Goal: Task Accomplishment & Management: Use online tool/utility

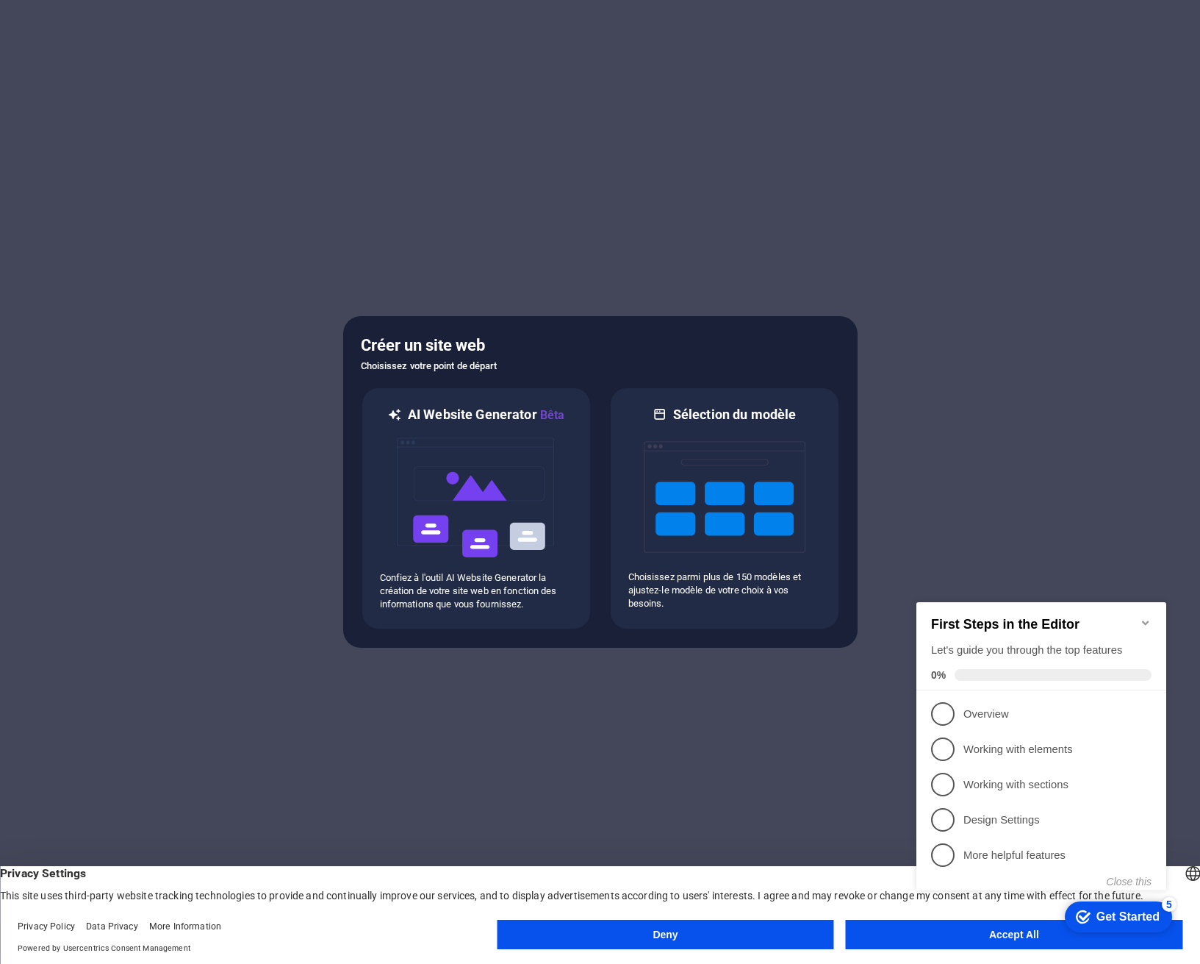
click div "checkmark Get Started 5 First Steps in the Editor Let's guide you through the t…"
click at [1147, 617] on icon "Minimize checklist" at bounding box center [1146, 623] width 12 height 12
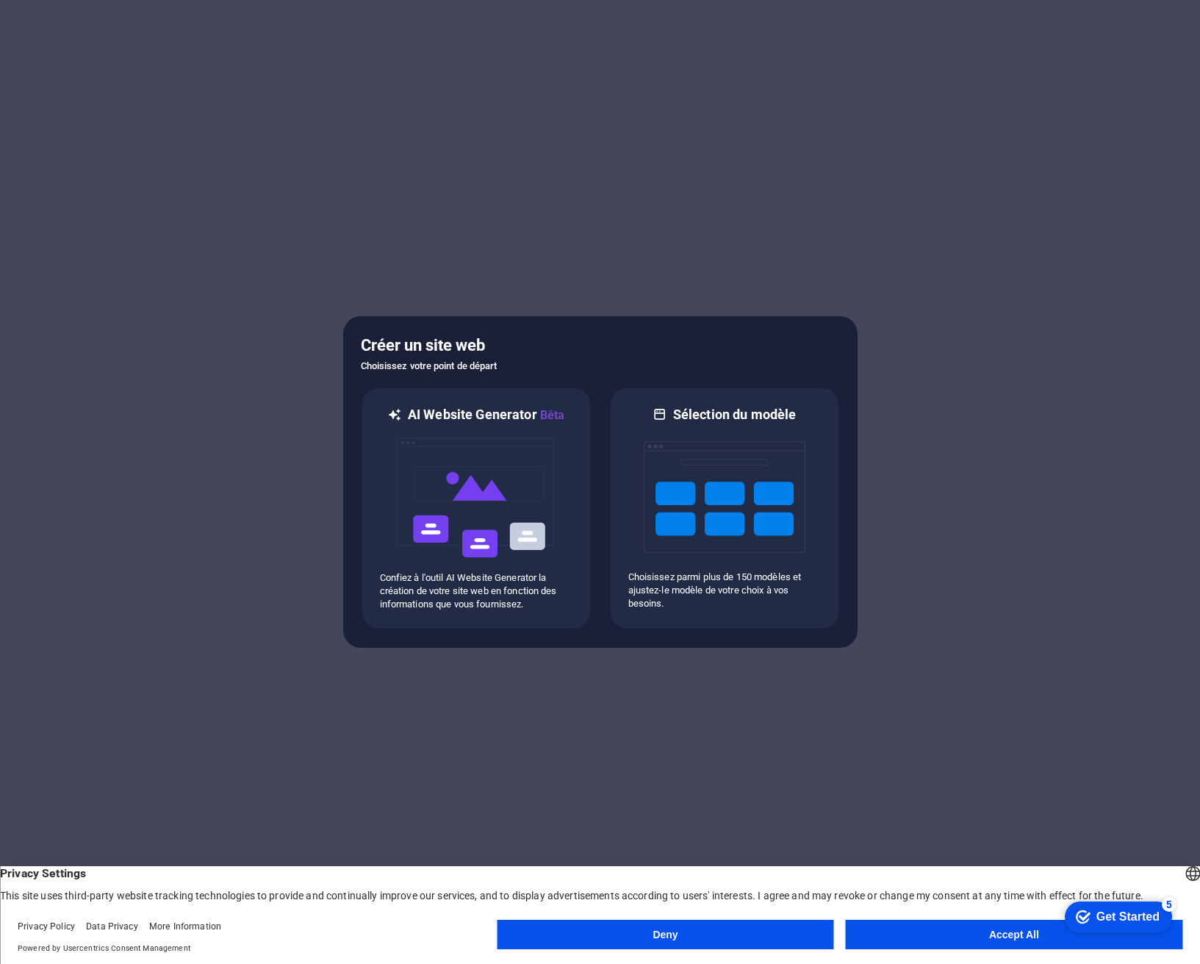
click at [1007, 934] on button "Accept All" at bounding box center [1014, 934] width 337 height 29
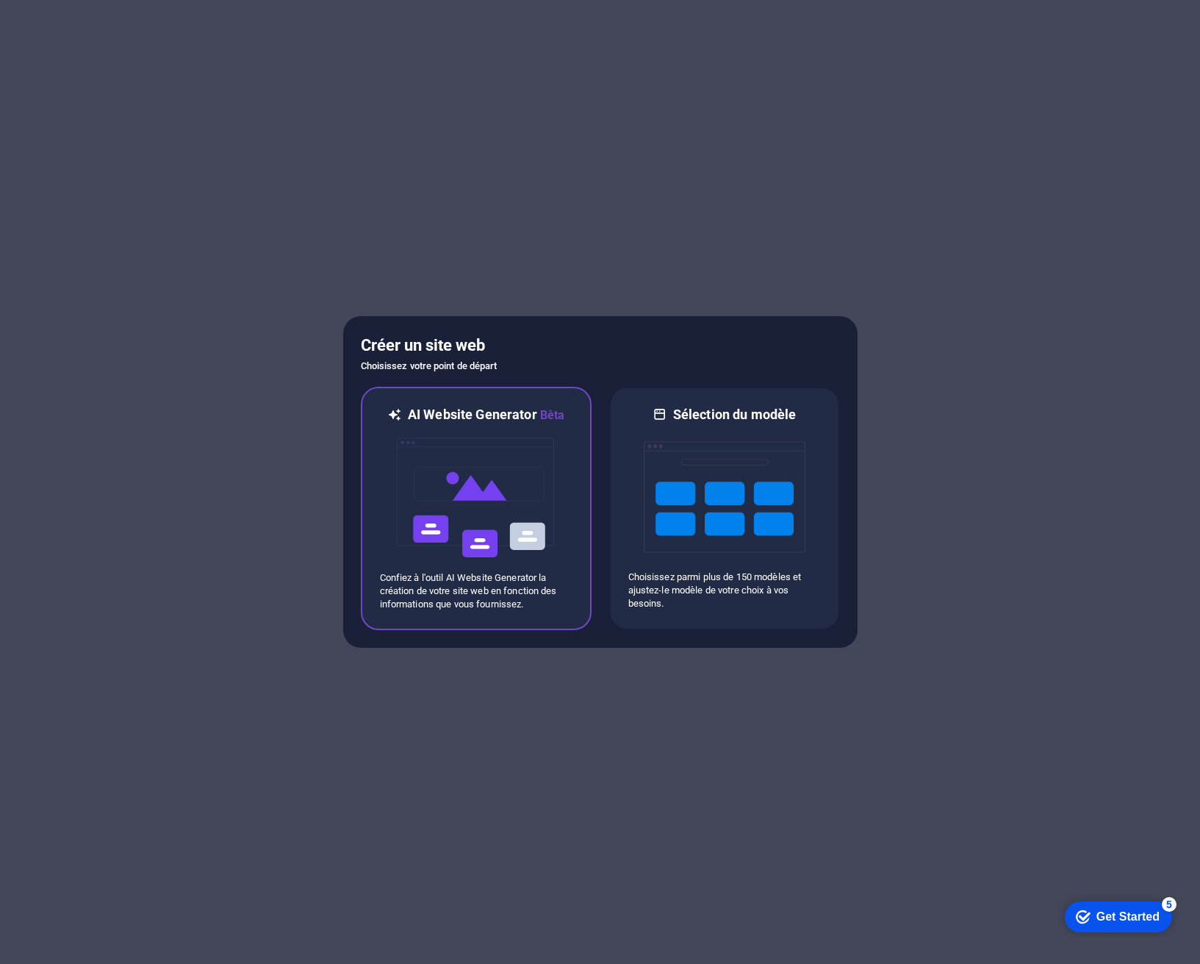
click at [482, 503] on img at bounding box center [476, 497] width 162 height 147
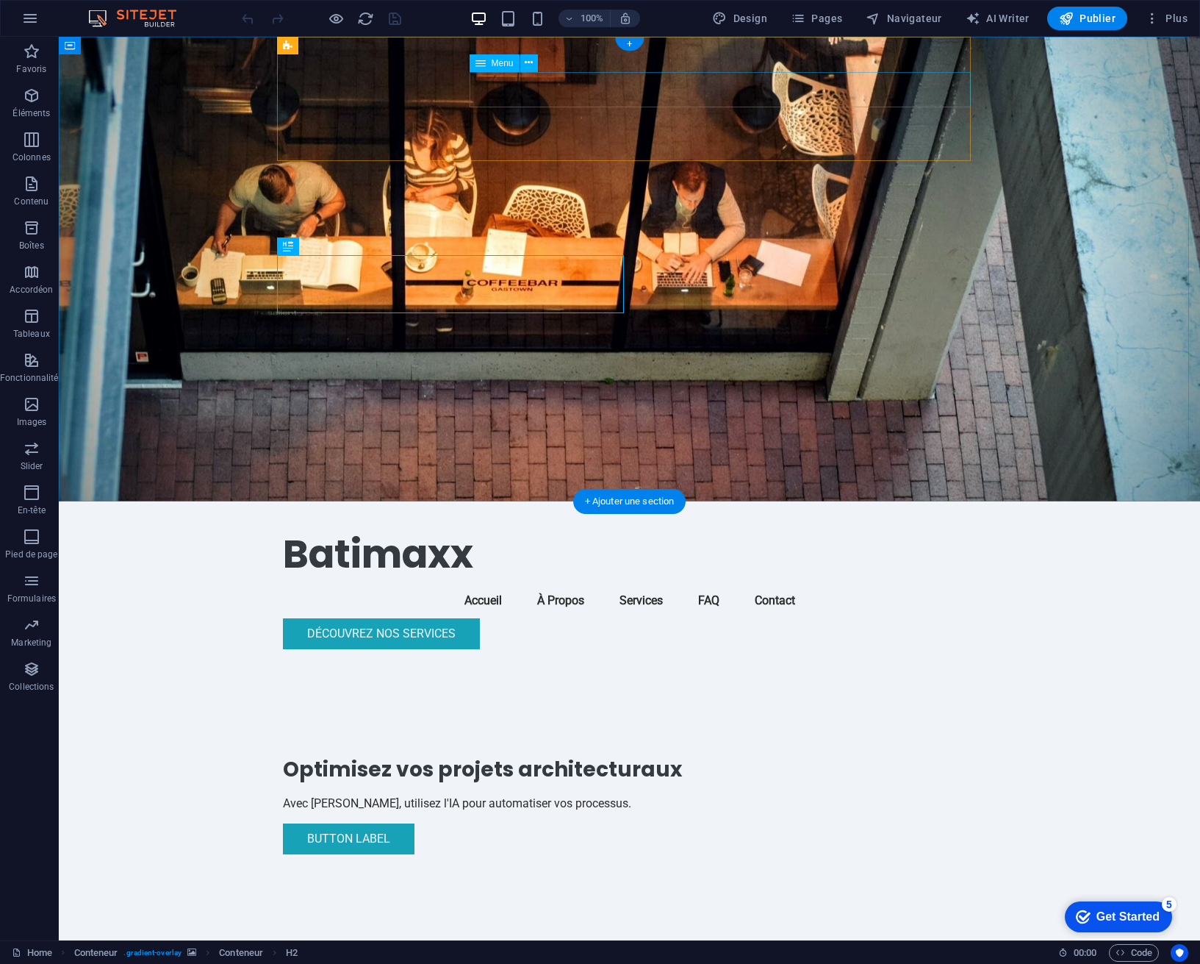
click at [870, 583] on nav "Accueil À Propos Services FAQ Contact" at bounding box center [630, 600] width 694 height 35
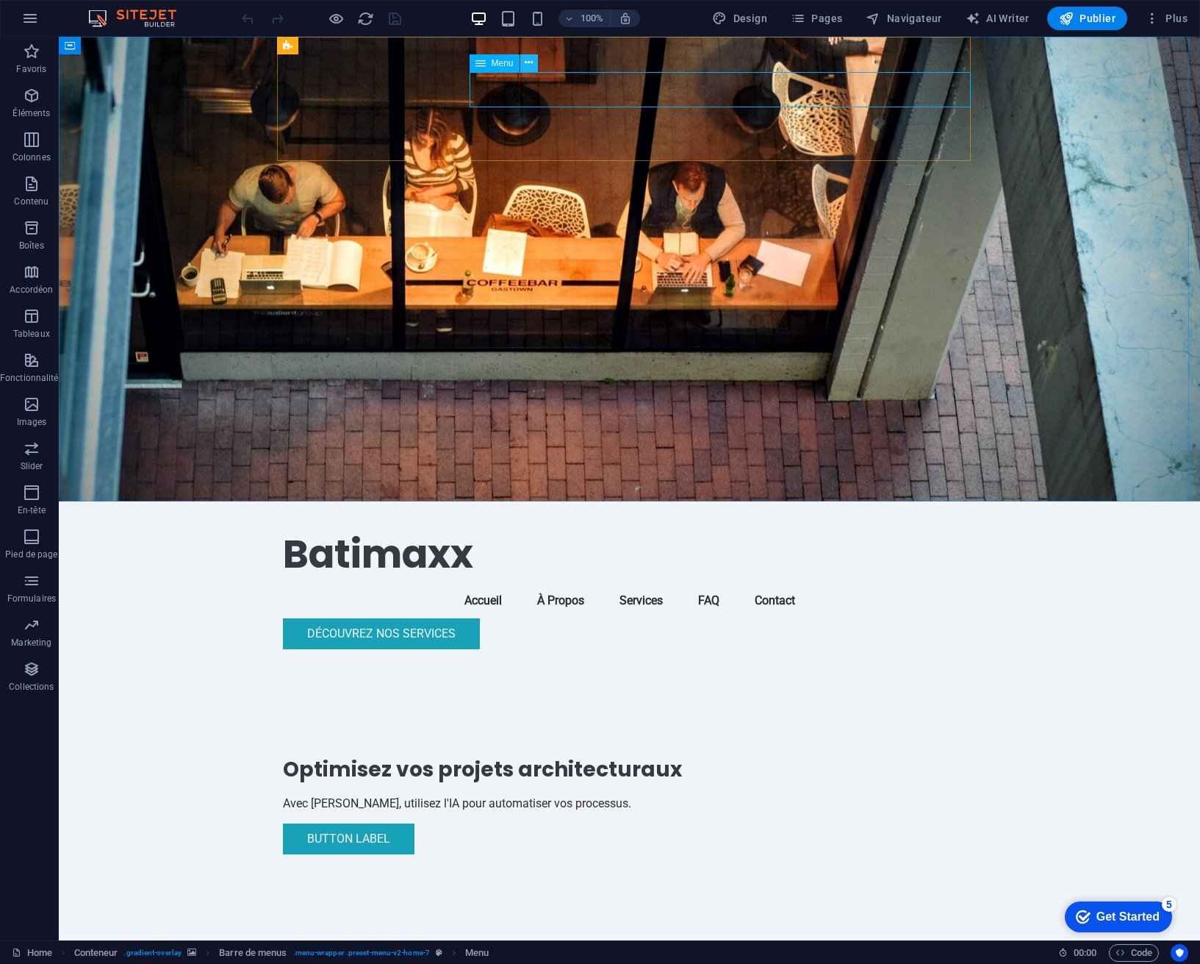
click at [527, 60] on icon at bounding box center [529, 62] width 8 height 15
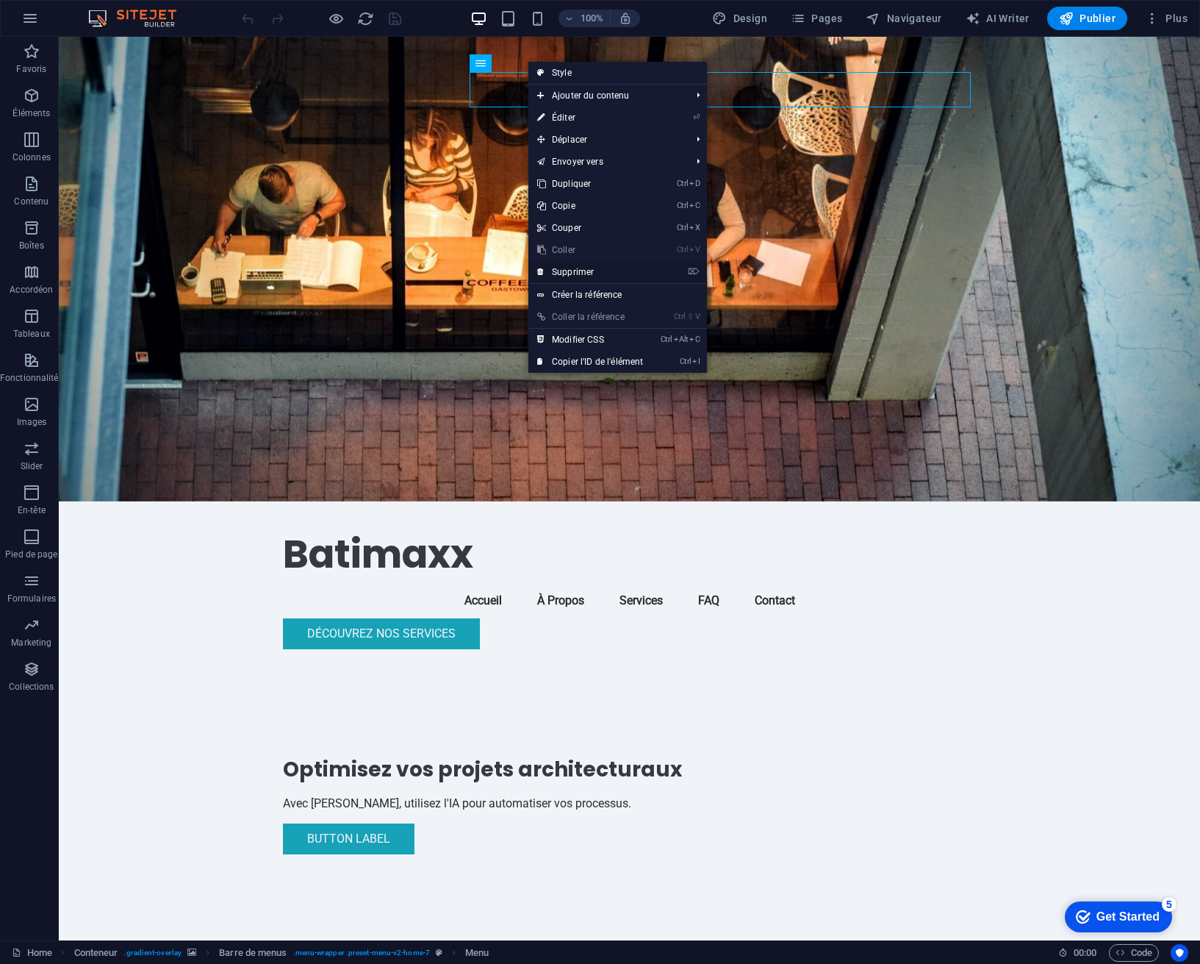
click at [597, 269] on link "⌦ Supprimer" at bounding box center [589, 272] width 123 height 22
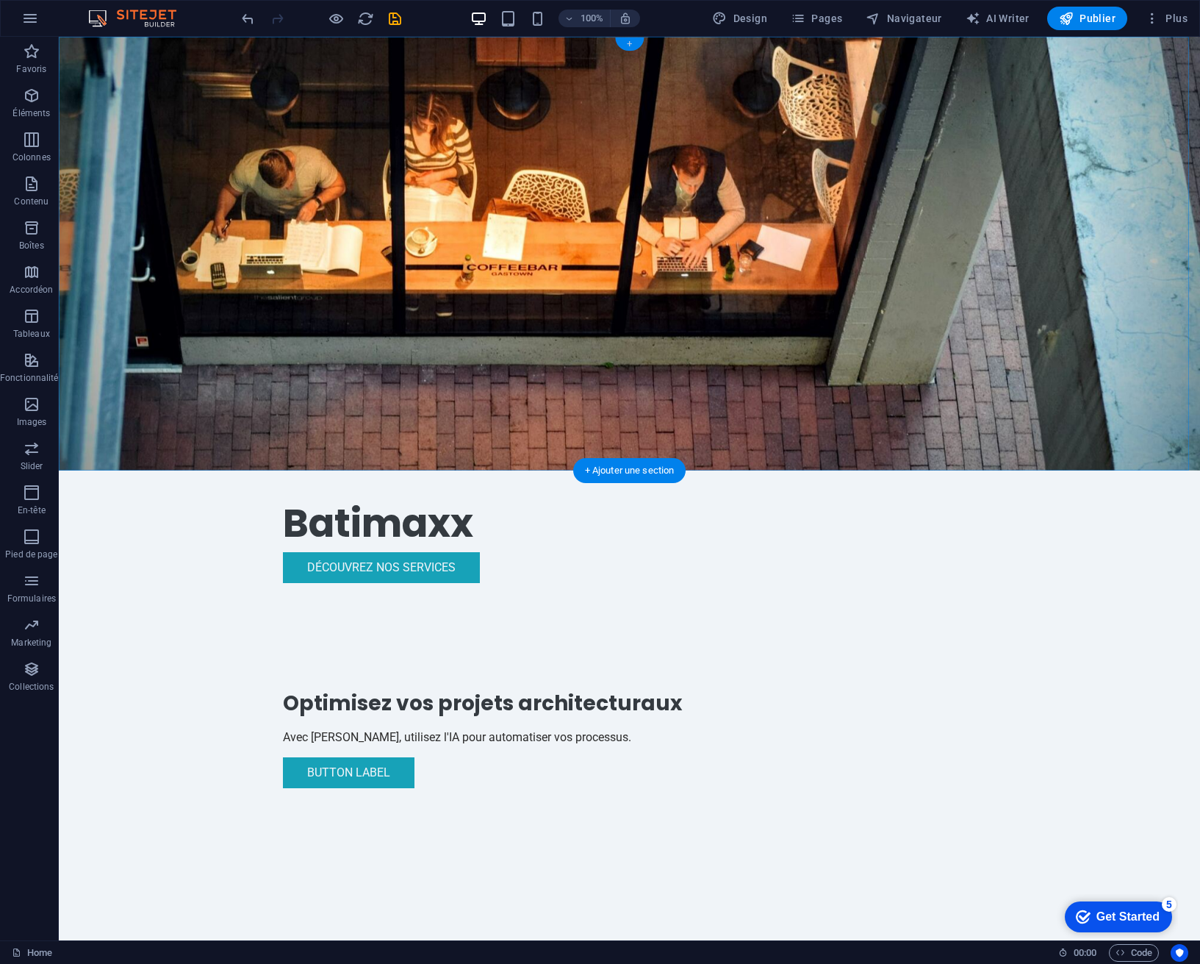
click at [624, 42] on div "+" at bounding box center [629, 43] width 29 height 13
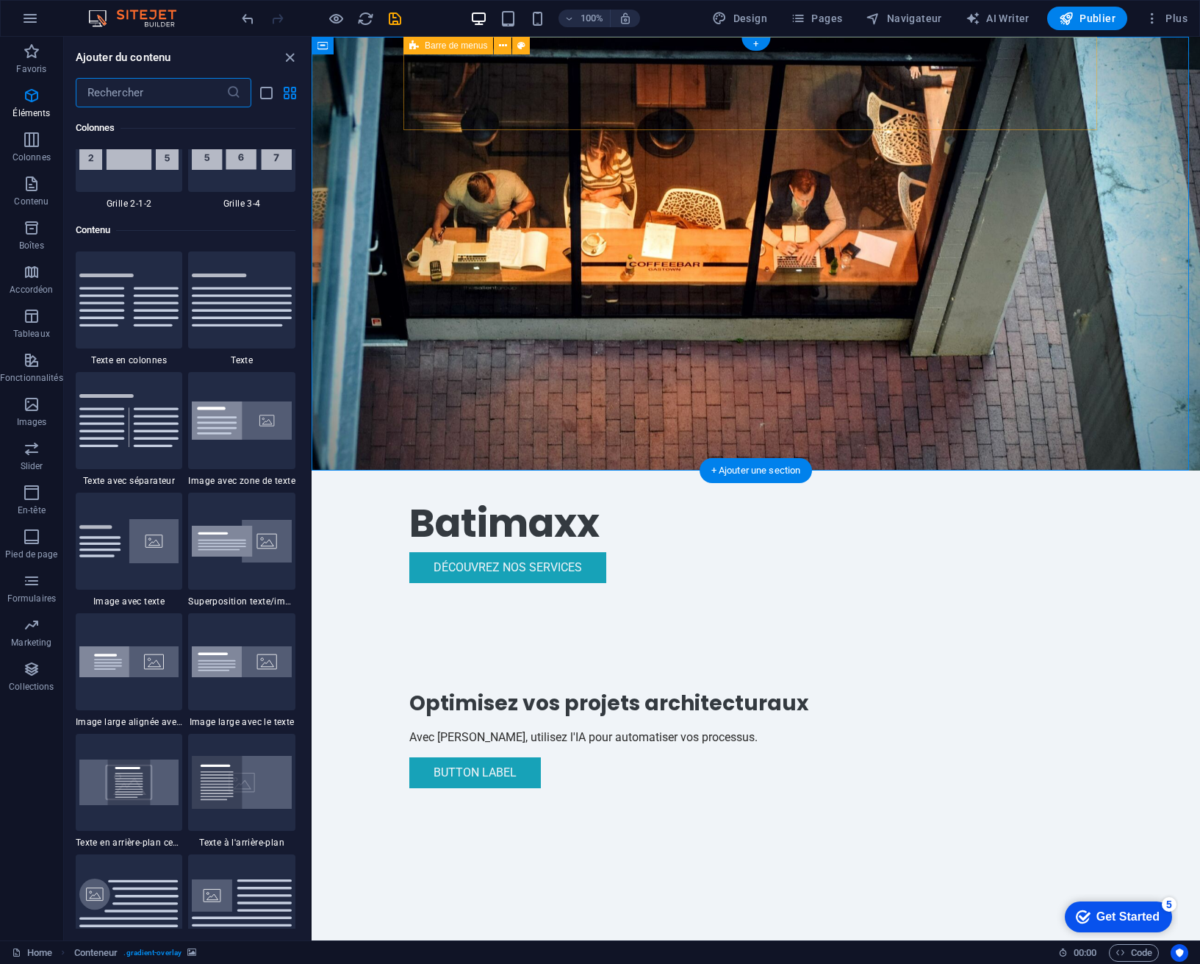
scroll to position [2572, 0]
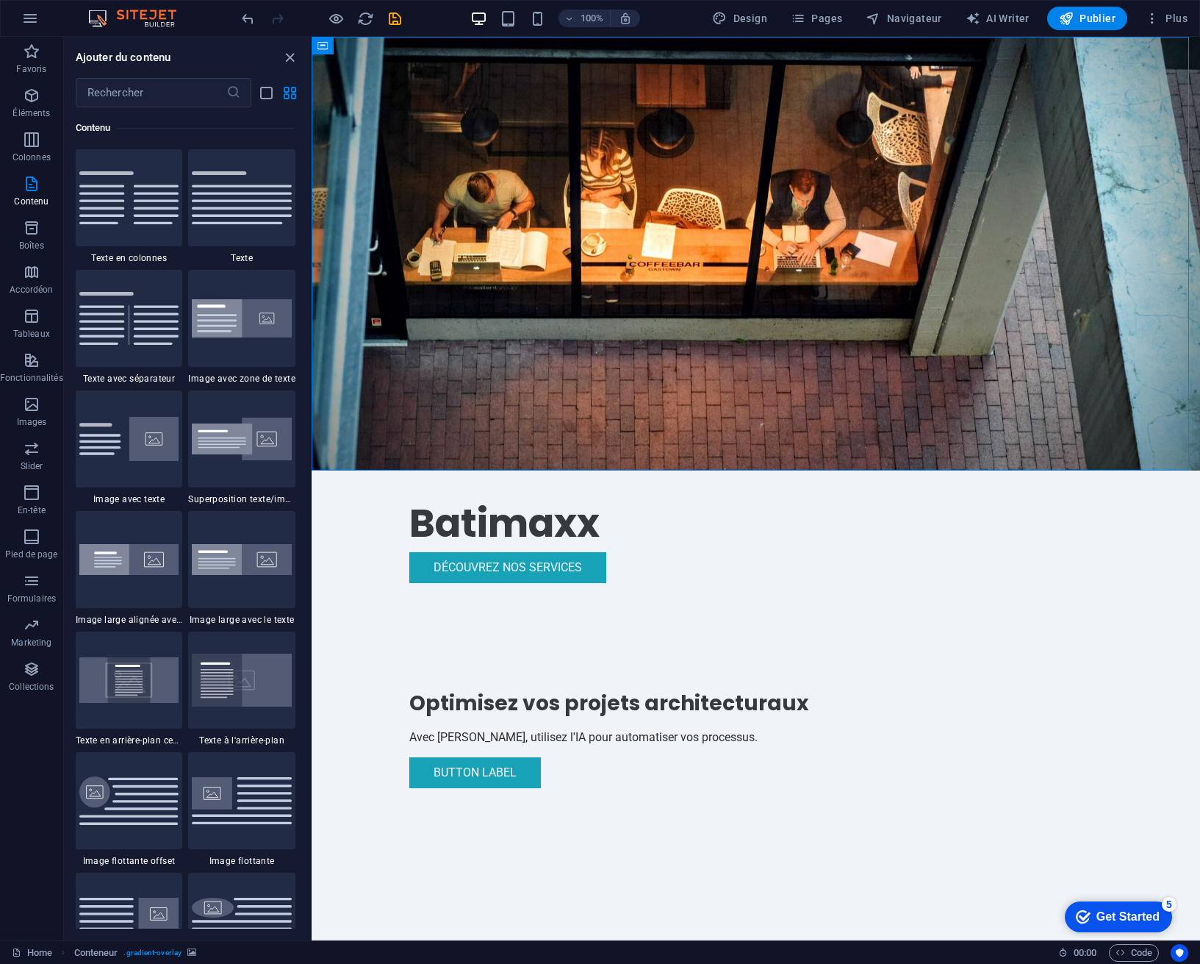
click at [1100, 911] on div "Get Started" at bounding box center [1128, 916] width 63 height 13
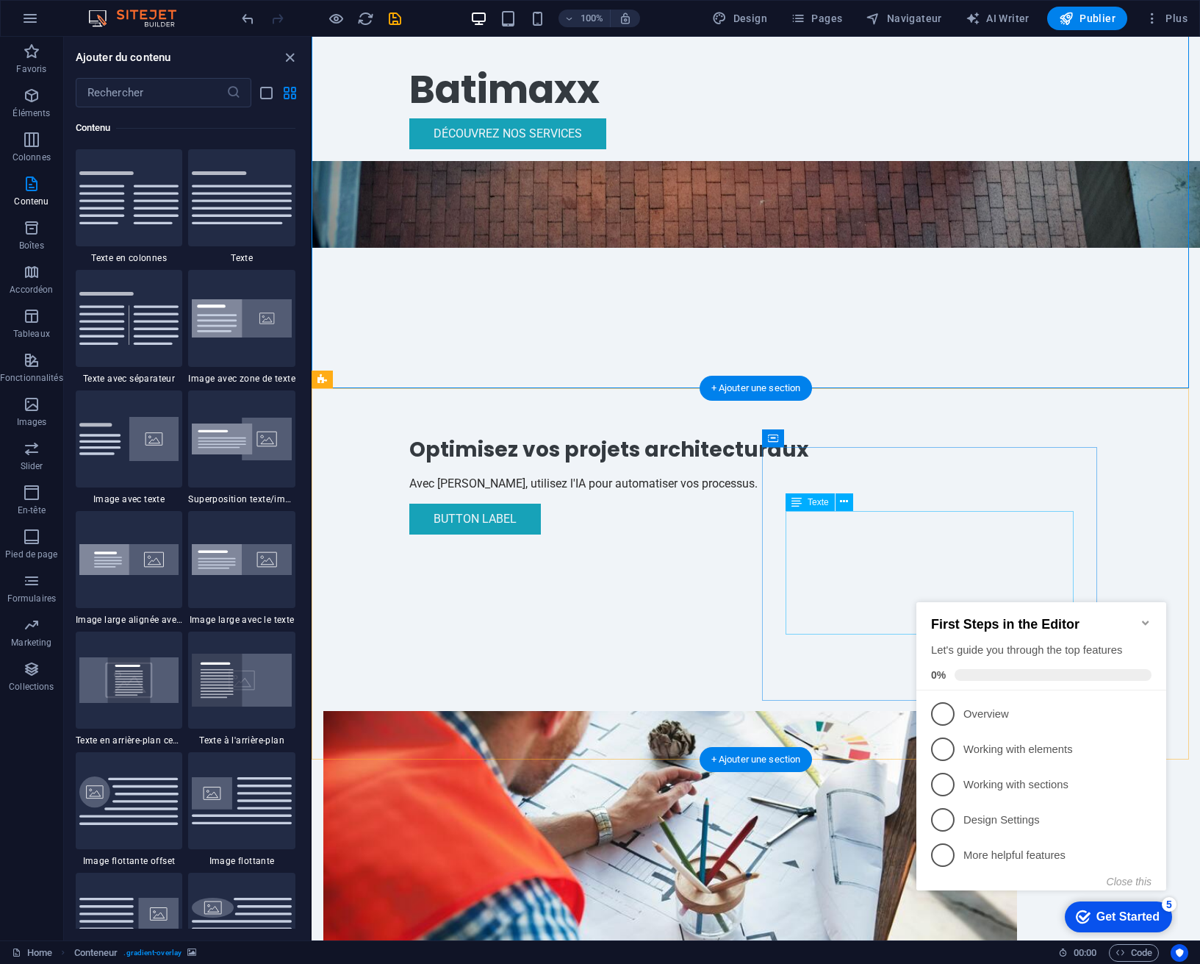
scroll to position [294, 0]
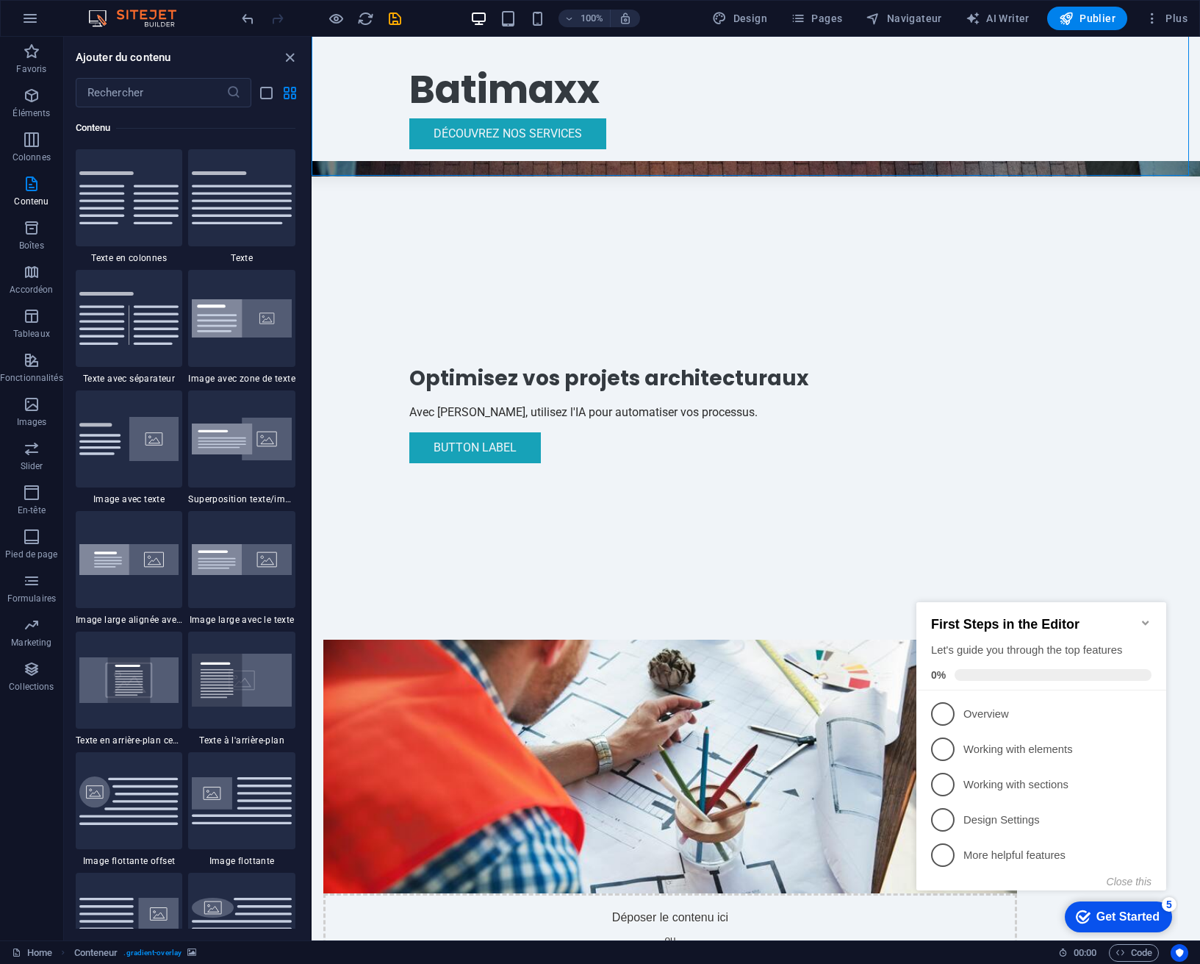
click at [1149, 617] on icon "Minimize checklist" at bounding box center [1146, 623] width 12 height 12
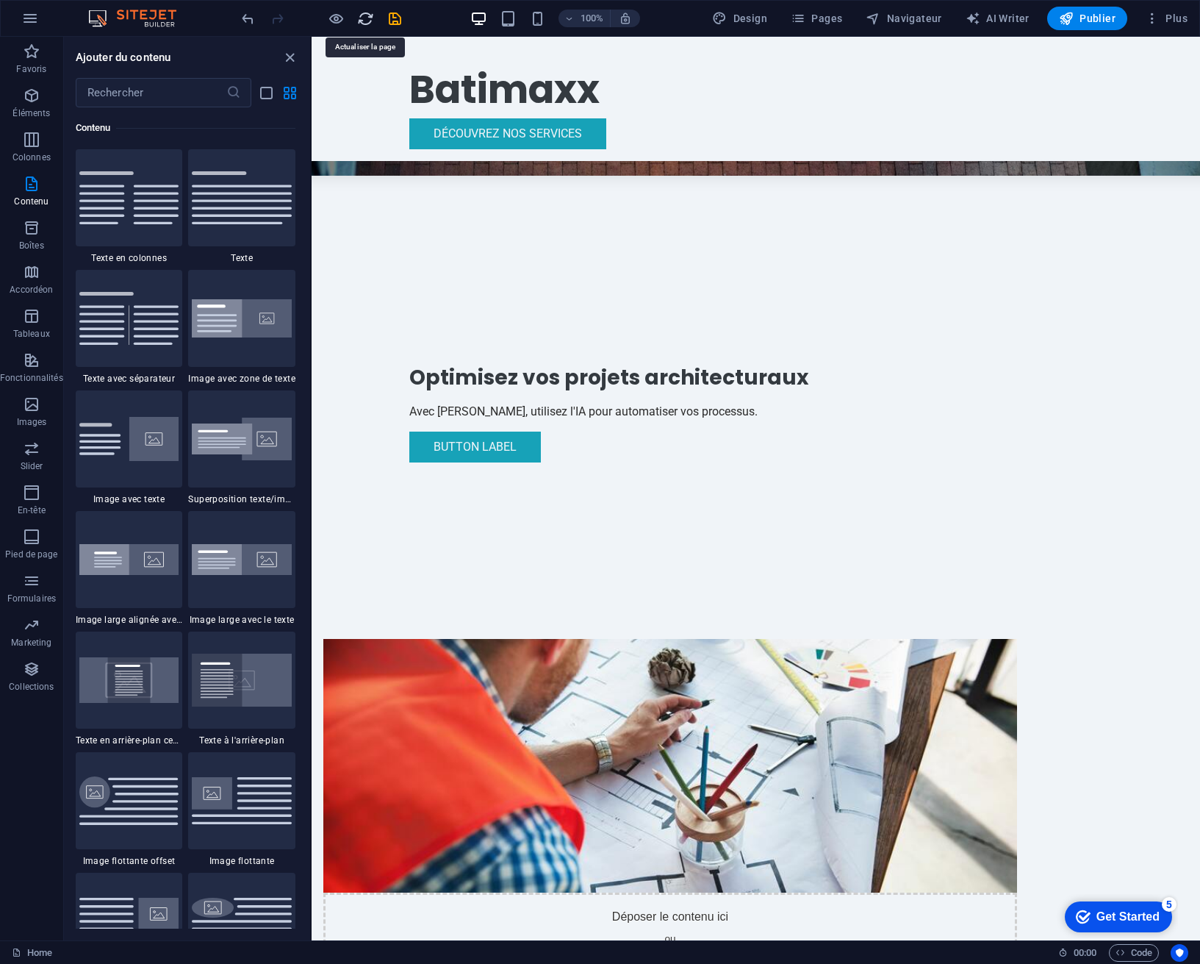
click at [364, 20] on icon "reload" at bounding box center [365, 18] width 17 height 17
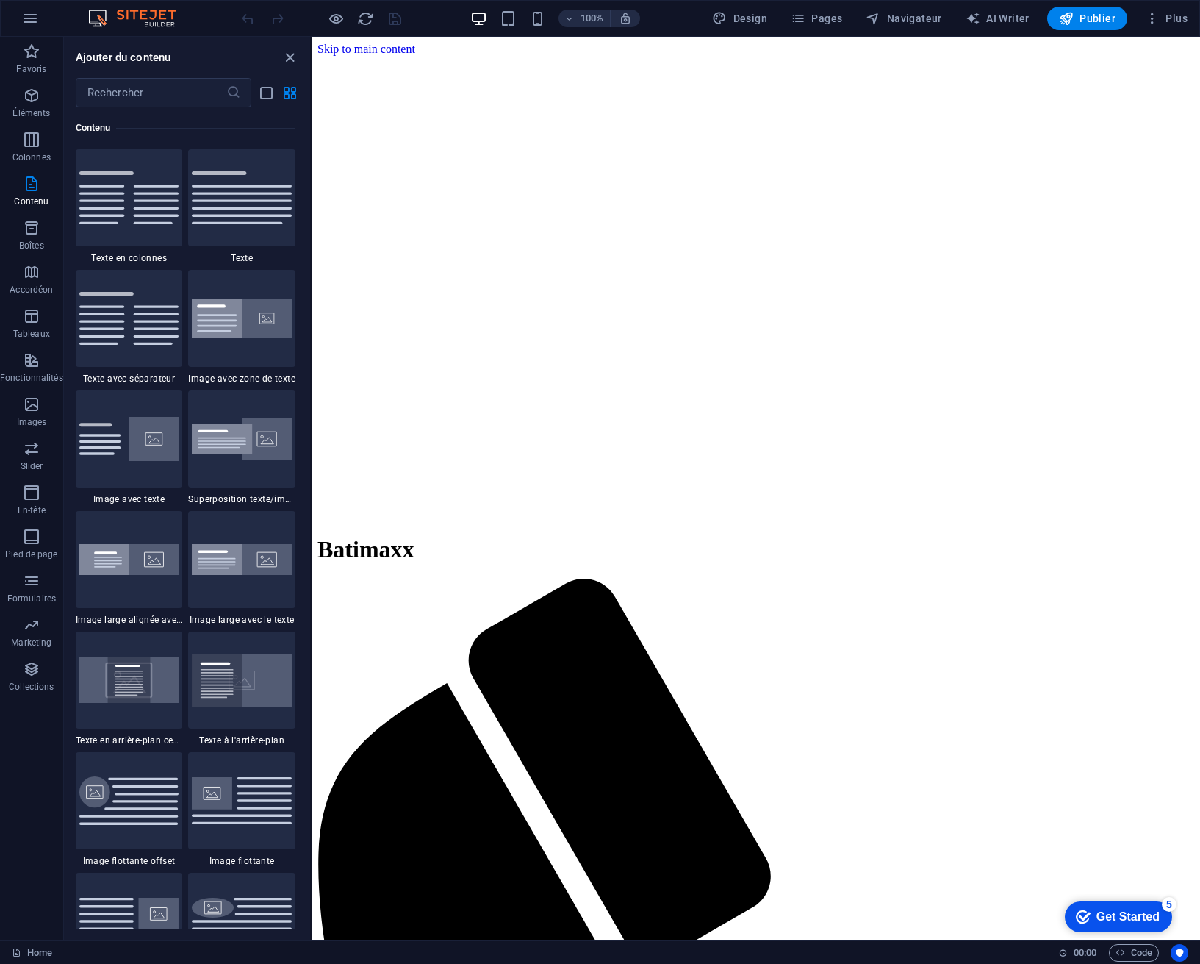
scroll to position [0, 0]
click at [162, 94] on input "text" at bounding box center [151, 92] width 151 height 29
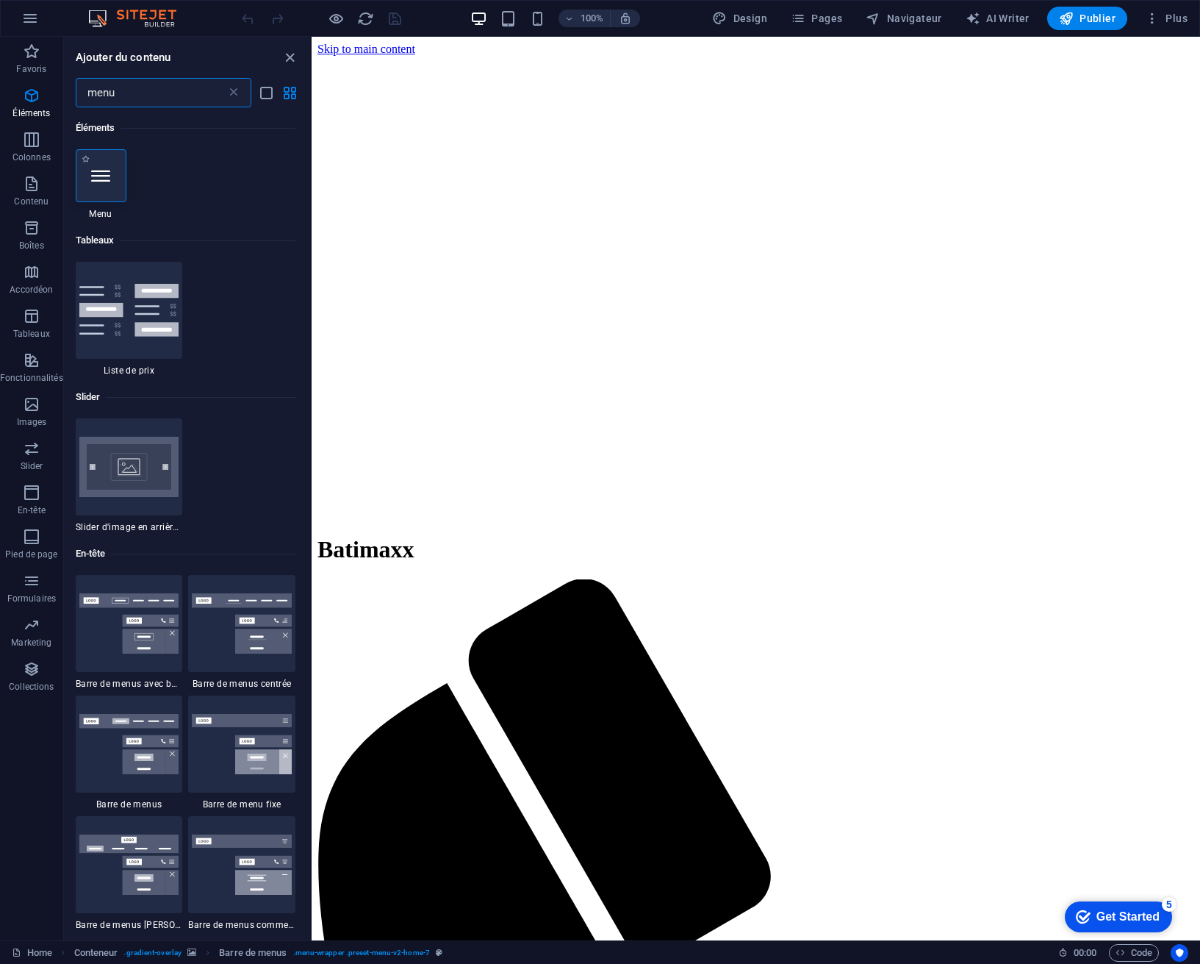
type input "menu"
click at [95, 176] on icon at bounding box center [100, 175] width 19 height 19
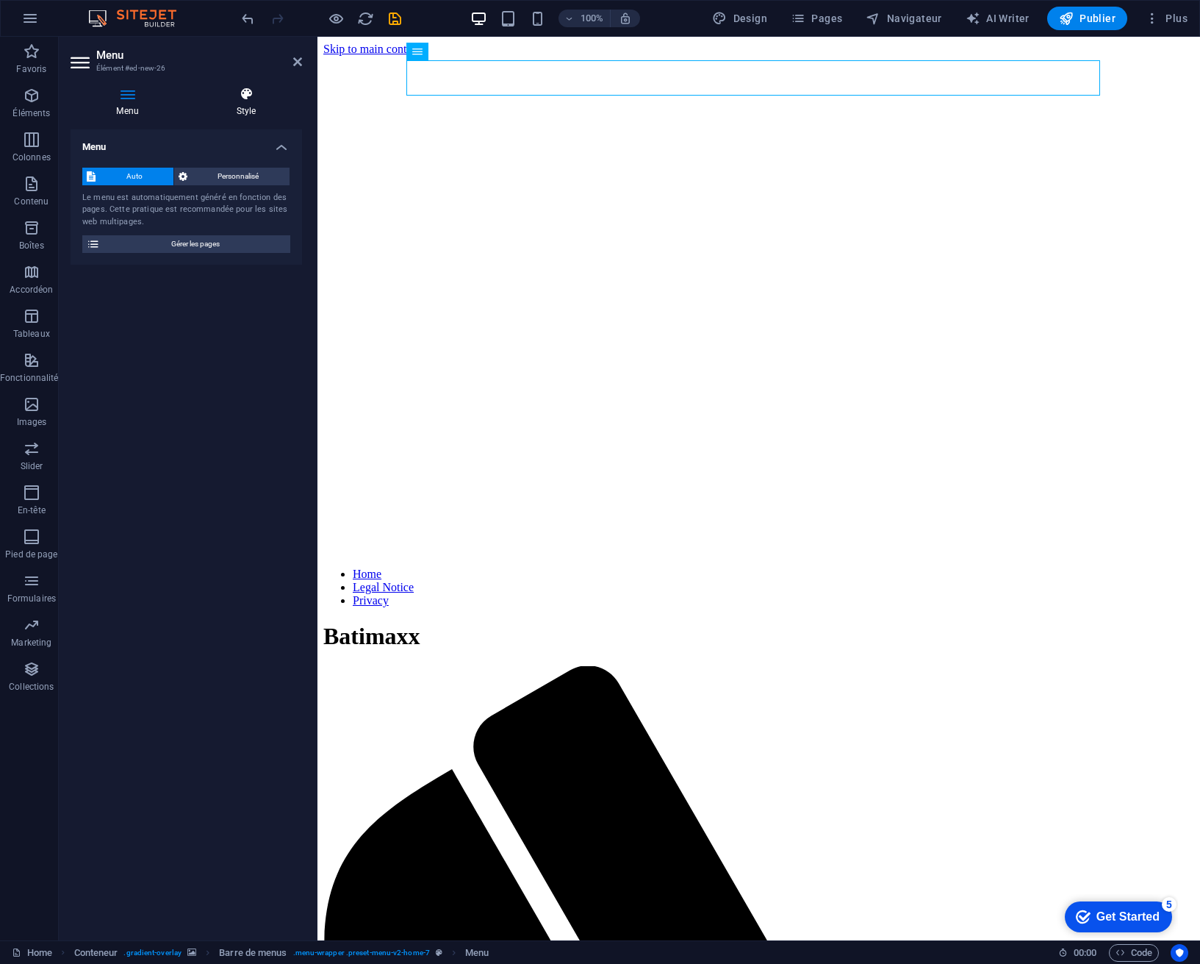
click at [245, 110] on h4 "Style" at bounding box center [246, 102] width 112 height 31
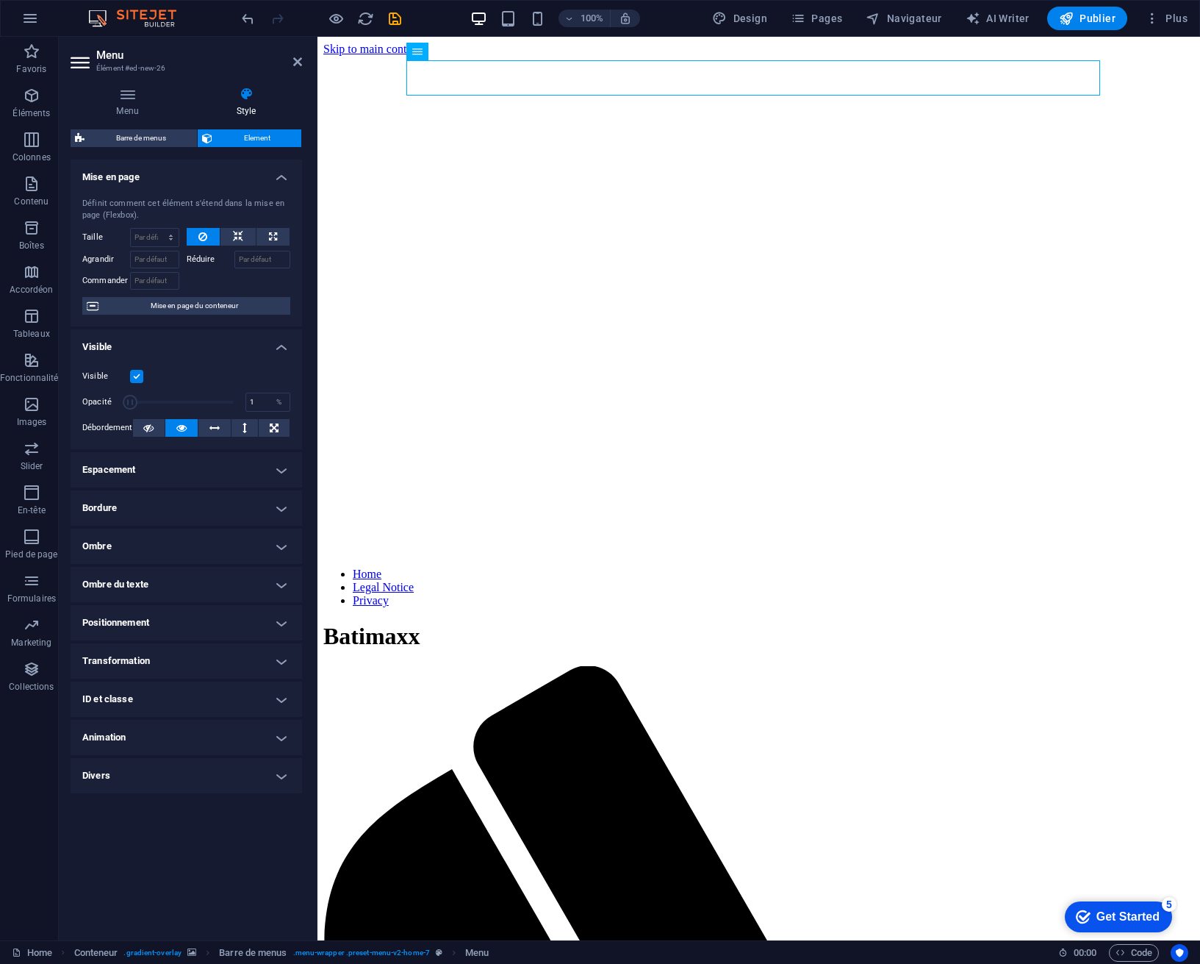
drag, startPoint x: 232, startPoint y: 400, endPoint x: 110, endPoint y: 401, distance: 122.0
click at [110, 401] on div "Opacité 1 %" at bounding box center [186, 402] width 208 height 22
type input "100"
drag, startPoint x: 129, startPoint y: 401, endPoint x: 245, endPoint y: 407, distance: 115.6
click at [245, 407] on div "Opacité 100 %" at bounding box center [186, 402] width 208 height 22
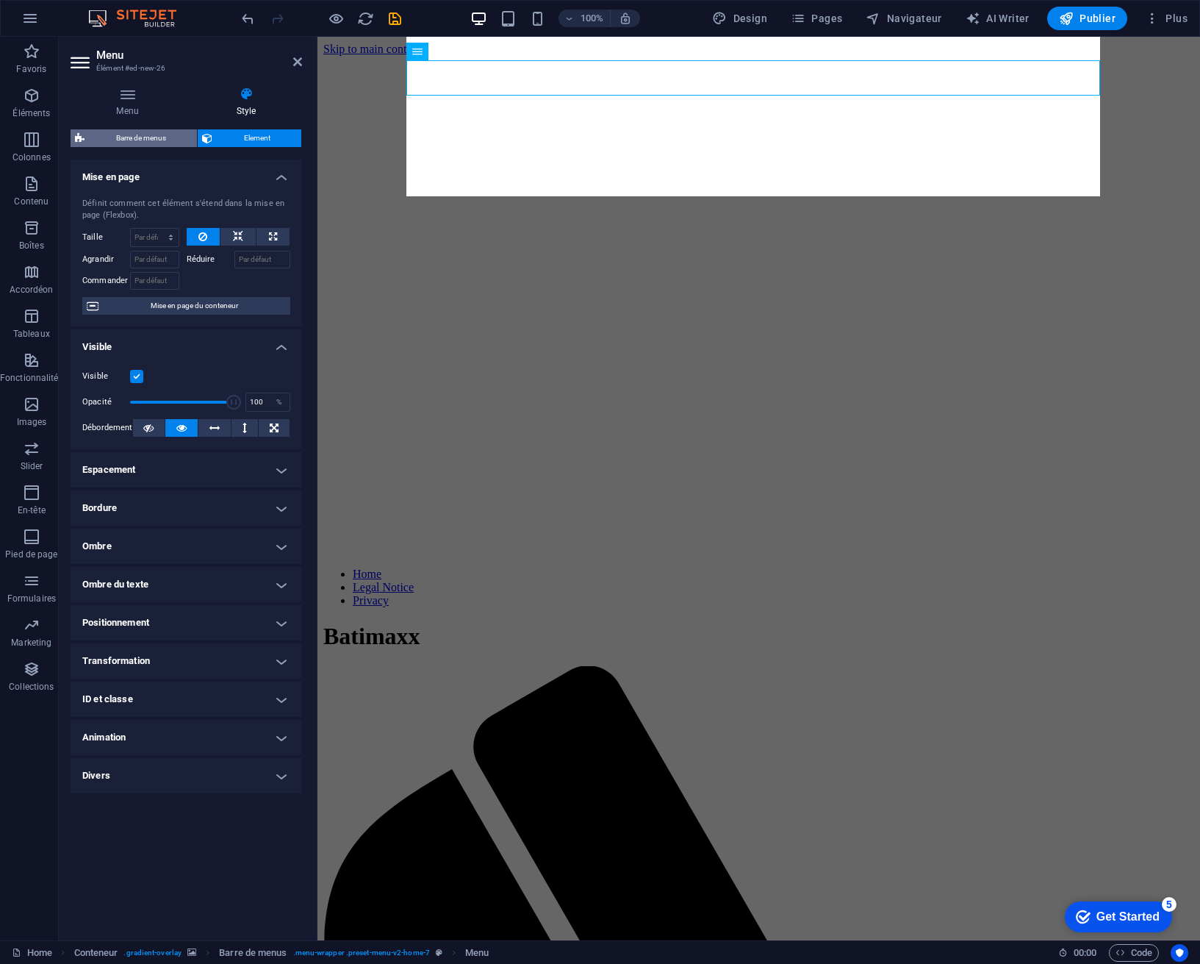
click at [160, 137] on span "Barre de menus" at bounding box center [141, 138] width 104 height 18
select select "rem"
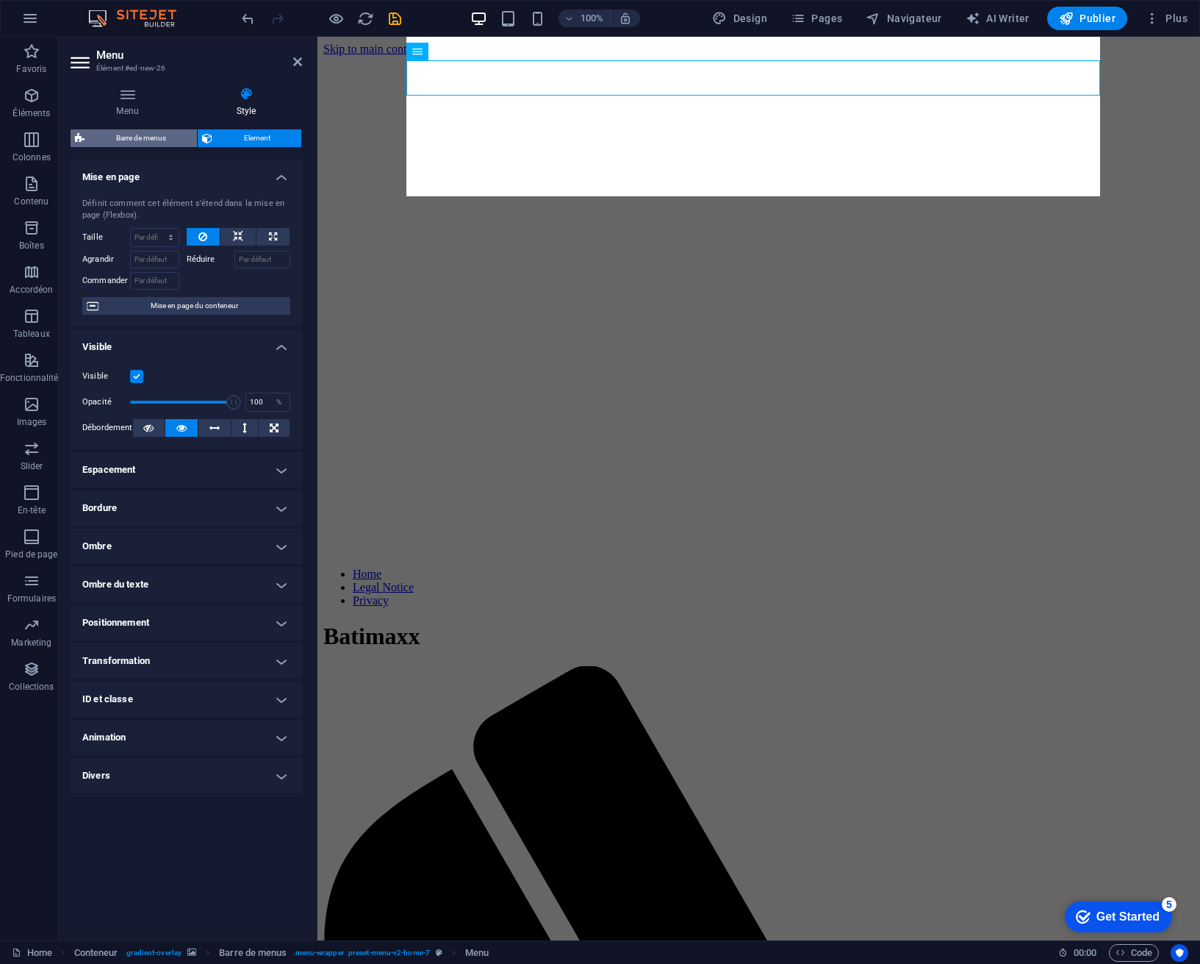
select select "preset-menu-v2-home-7"
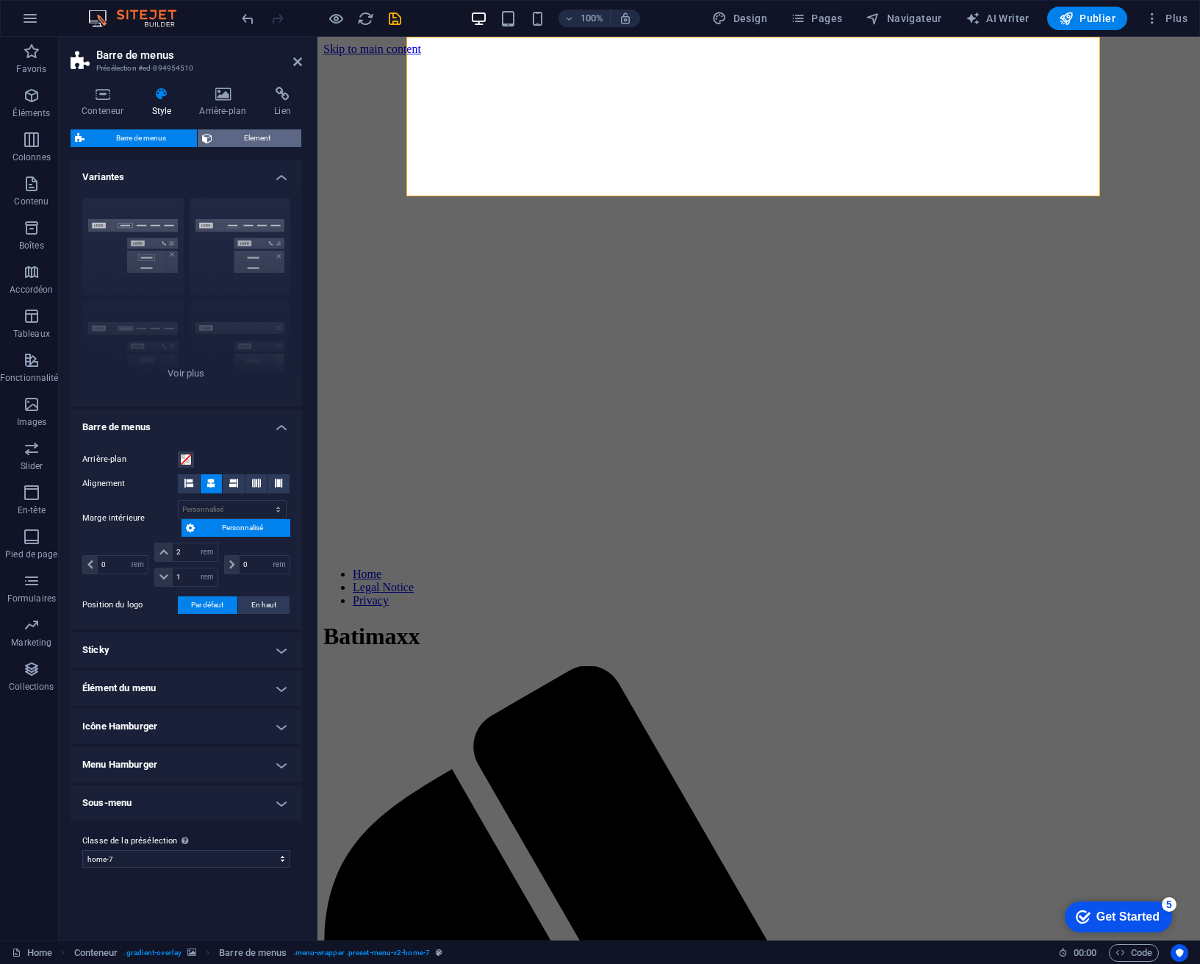
click at [247, 137] on span "Element" at bounding box center [257, 138] width 80 height 18
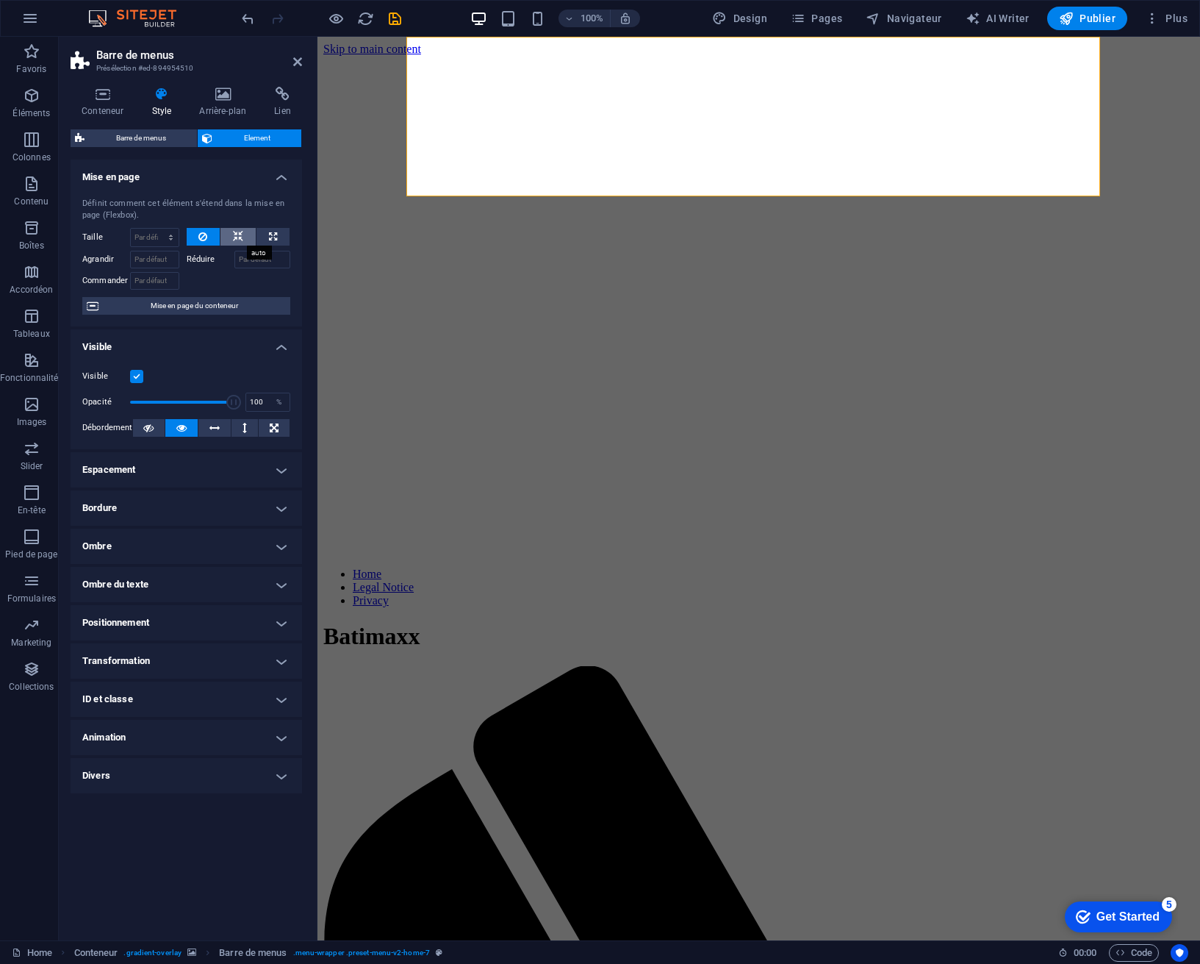
click at [236, 235] on icon at bounding box center [238, 237] width 10 height 18
click at [200, 509] on h4 "Bordure" at bounding box center [187, 507] width 232 height 35
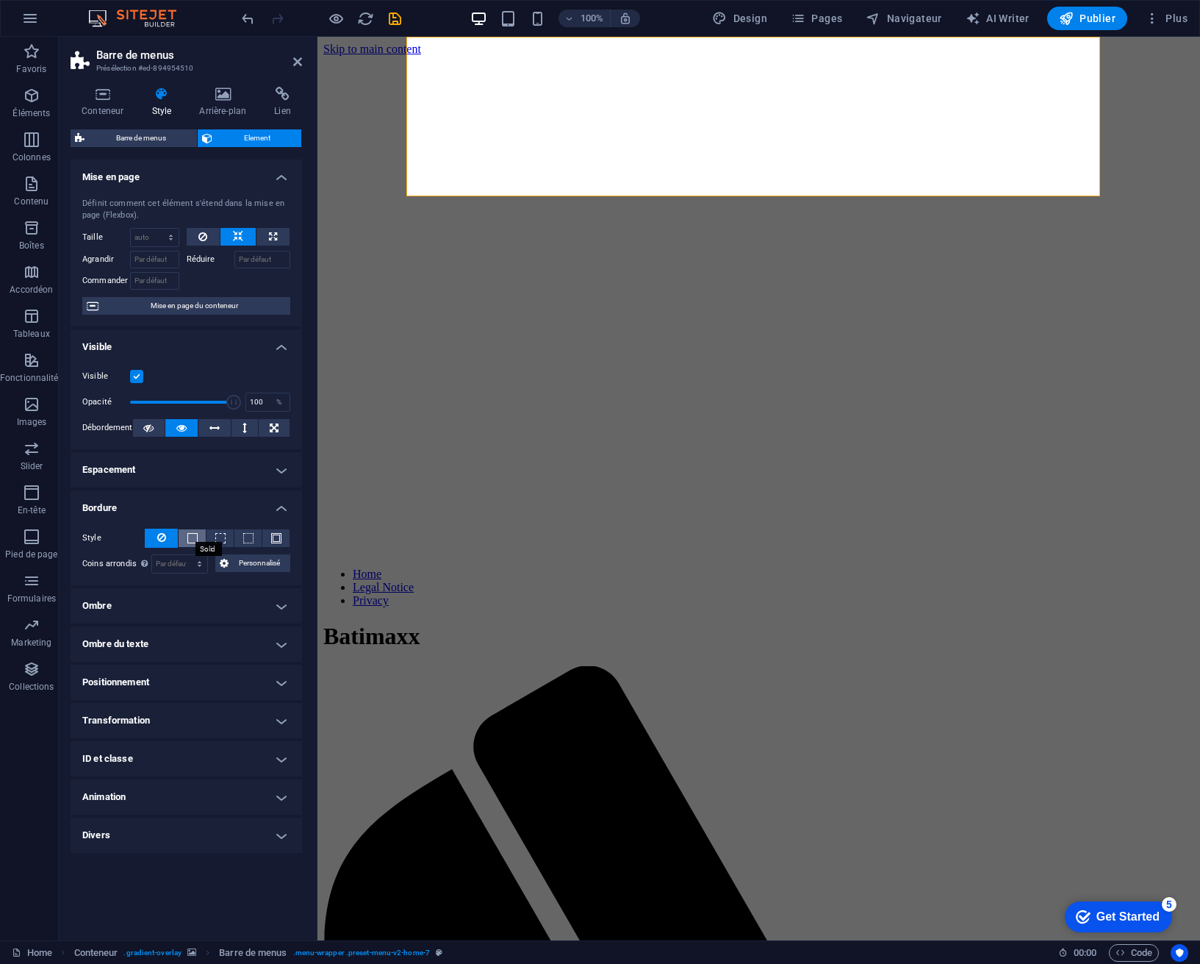
click at [193, 537] on span at bounding box center [192, 538] width 10 height 10
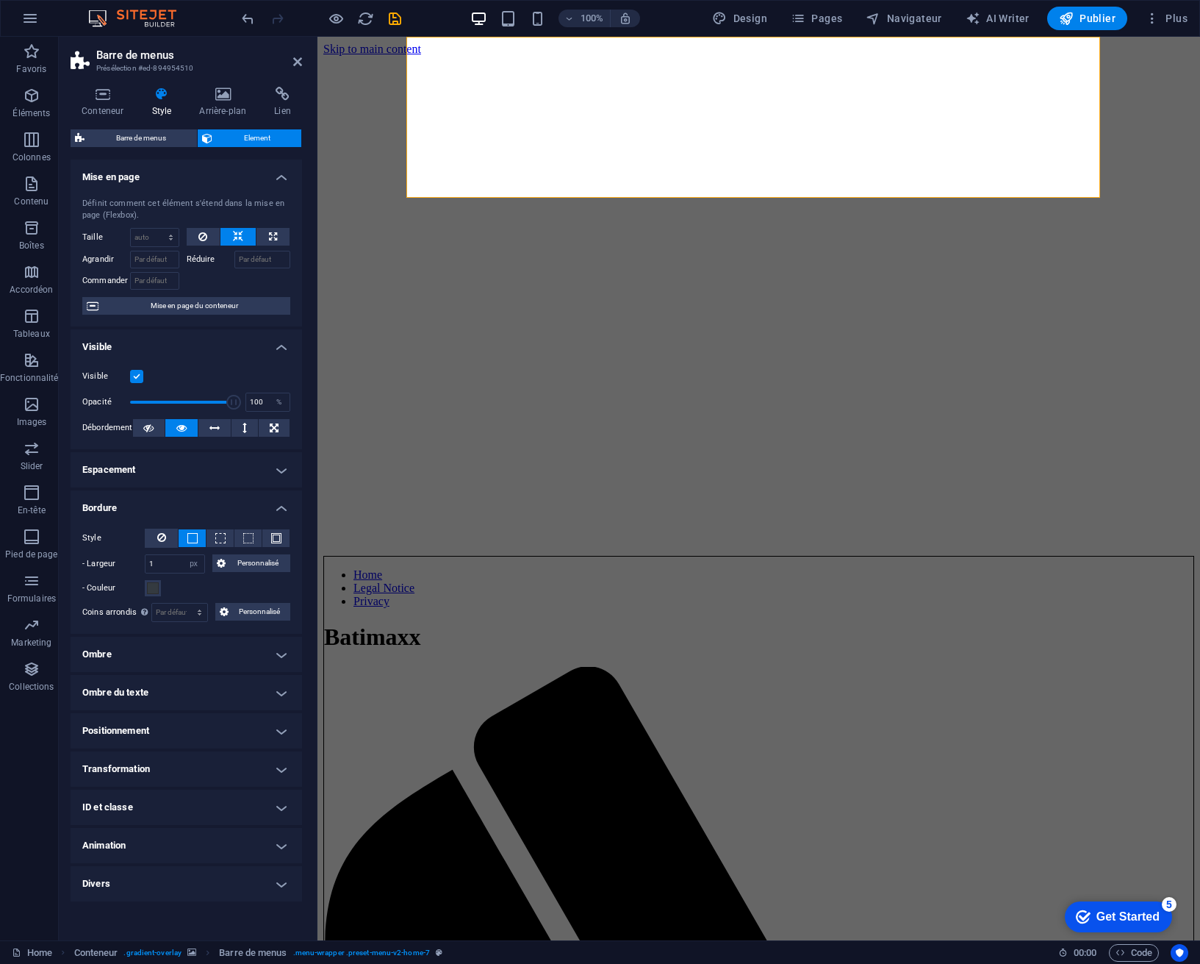
click at [213, 840] on h4 "Animation" at bounding box center [187, 845] width 232 height 35
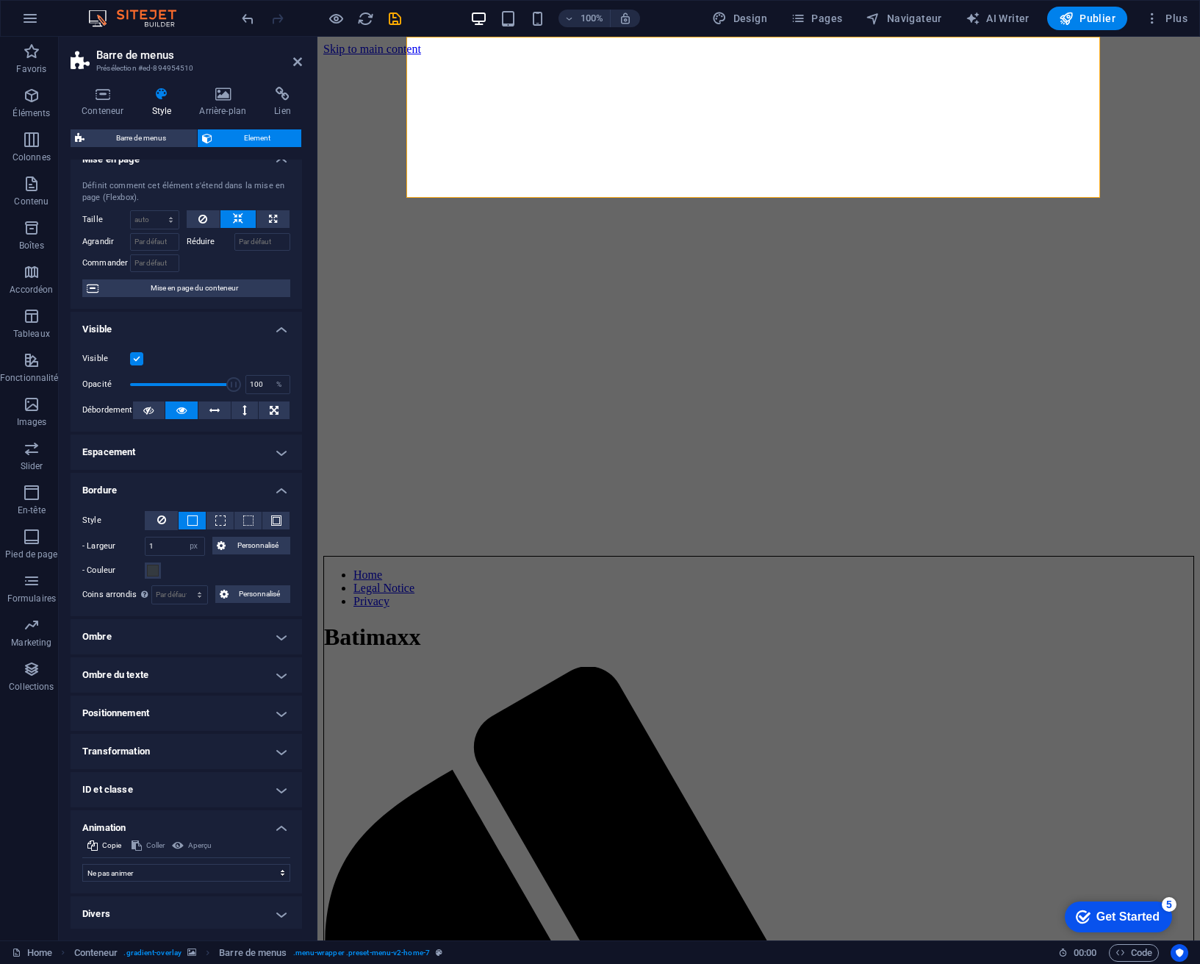
scroll to position [21, 0]
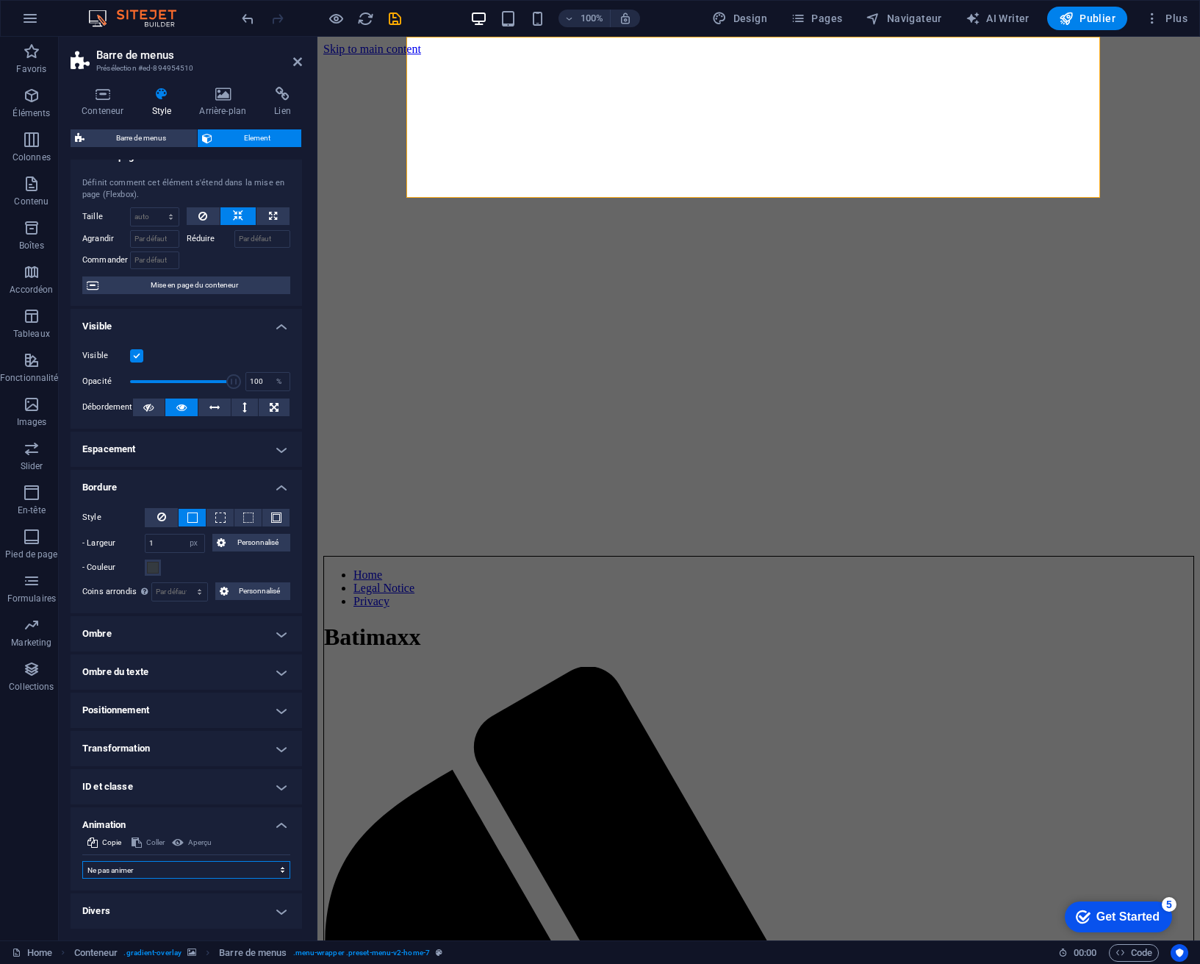
click at [215, 864] on select "Ne pas animer Afficher / Masquer Glisser vers le haut / le bas Zoomer/Dézoomer …" at bounding box center [186, 870] width 208 height 18
select select "fade"
click at [82, 861] on select "Ne pas animer Afficher / Masquer Glisser vers le haut / le bas Zoomer/Dézoomer …" at bounding box center [186, 870] width 208 height 18
select select "scroll"
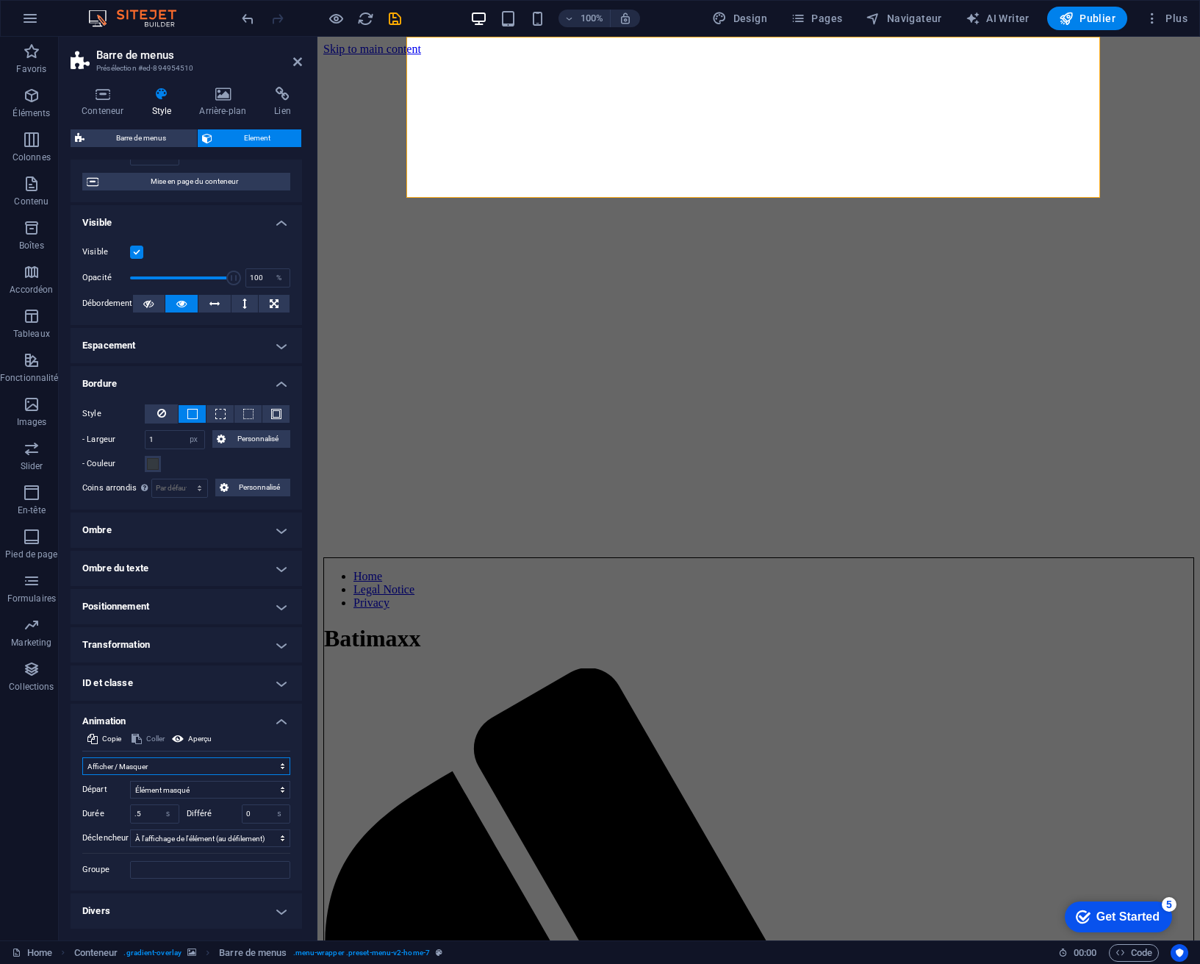
scroll to position [0, 0]
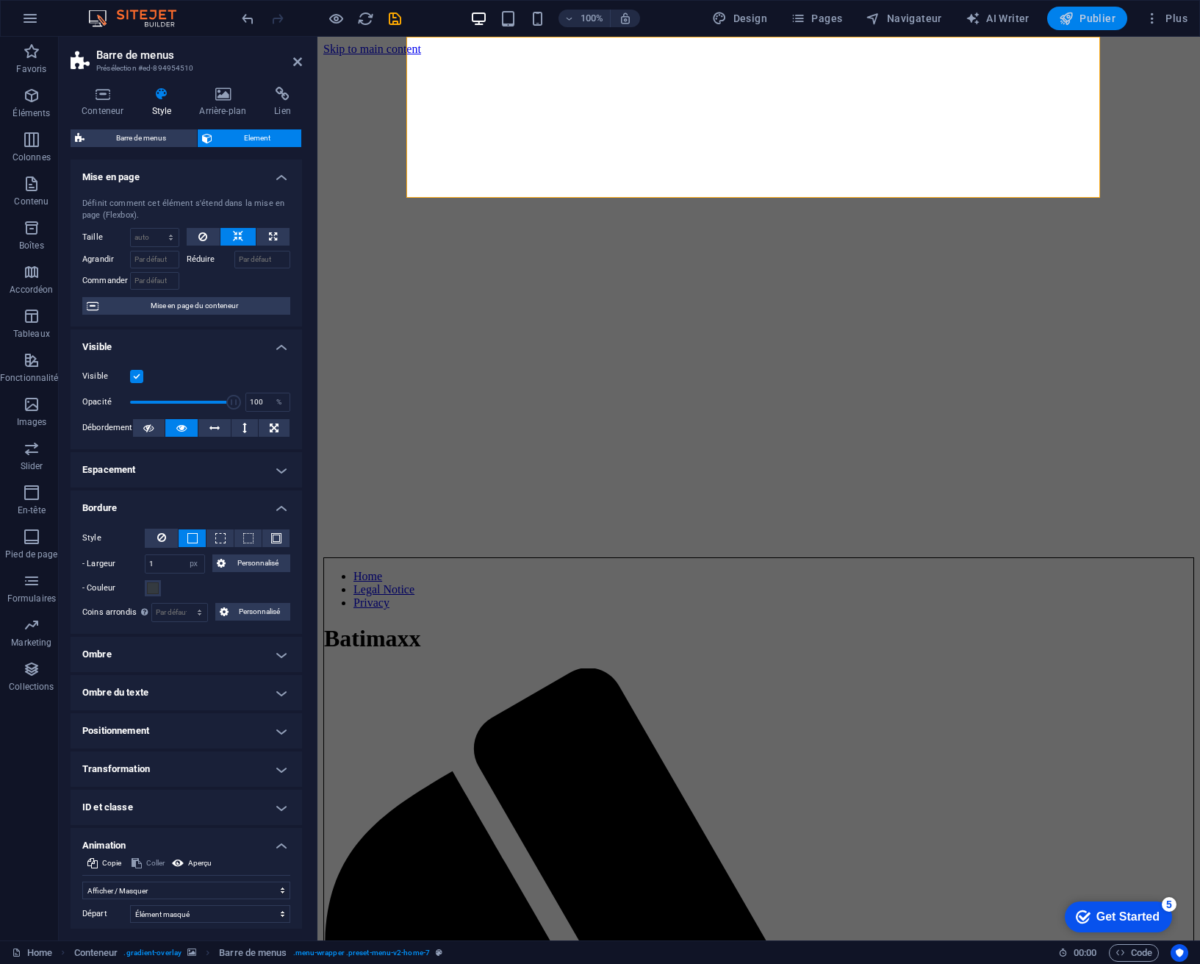
click at [1103, 13] on span "Publier" at bounding box center [1087, 18] width 57 height 15
